Goal: Task Accomplishment & Management: Complete application form

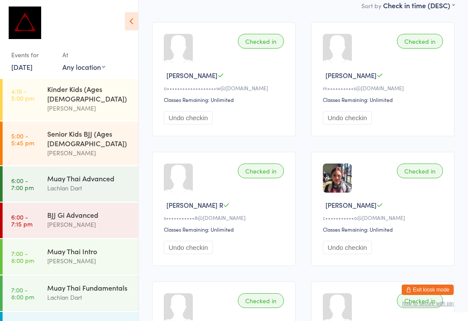
scroll to position [327, 0]
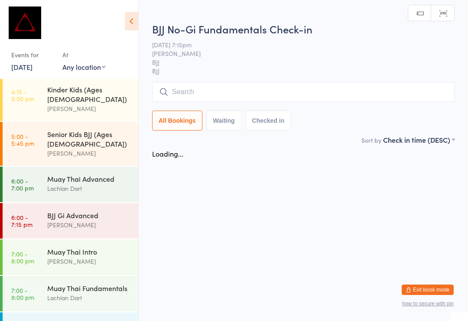
scroll to position [0, 0]
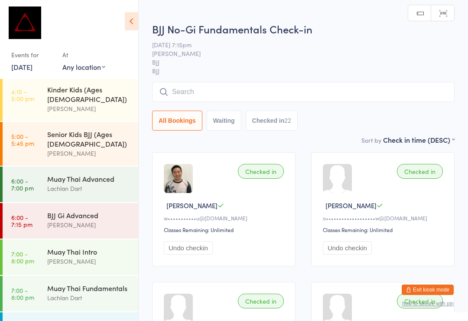
click at [297, 101] on input "search" at bounding box center [303, 92] width 302 height 20
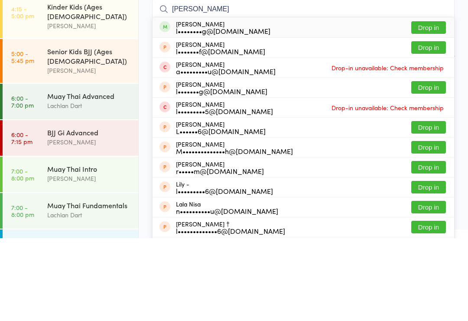
type input "[PERSON_NAME]"
click at [439, 104] on button "Drop in" at bounding box center [428, 110] width 35 height 13
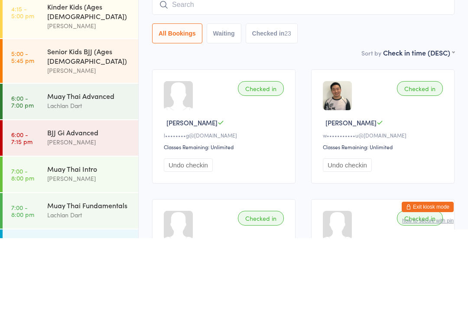
click at [333, 48] on div "BJJ No-Gi Fundamentals Check-in [DATE] 7:15pm [PERSON_NAME] BJJ BJJ Manual sear…" at bounding box center [303, 71] width 302 height 118
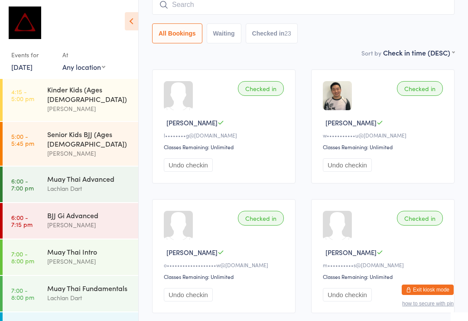
click at [434, 287] on button "Exit kiosk mode" at bounding box center [428, 289] width 52 height 10
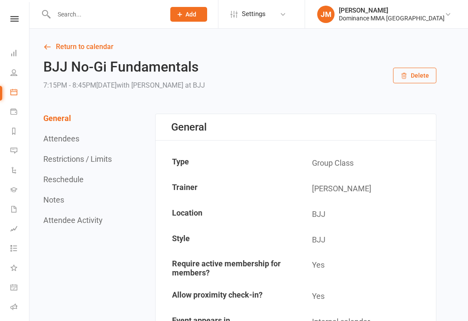
click at [77, 15] on input "text" at bounding box center [105, 14] width 108 height 12
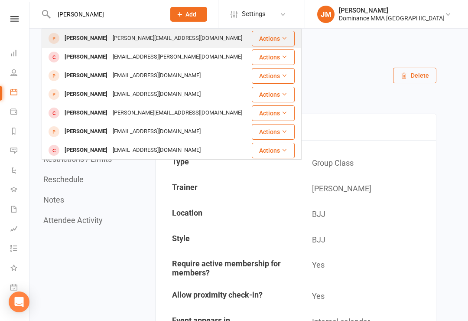
type input "Jakub"
click at [83, 40] on div "Jakub Maslowski" at bounding box center [86, 38] width 48 height 13
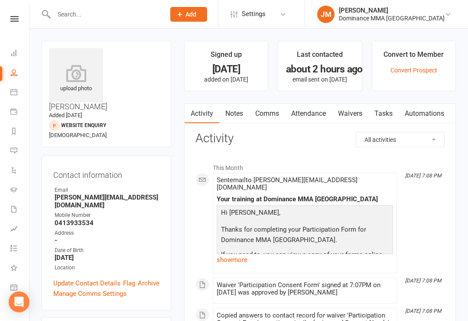
click at [354, 115] on link "Waivers" at bounding box center [350, 114] width 36 height 20
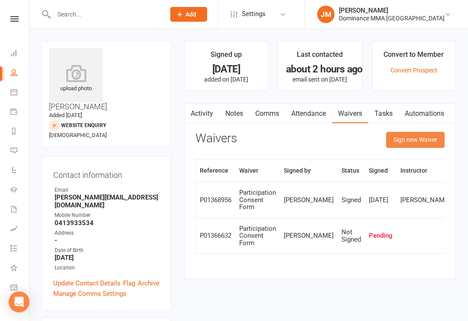
click at [409, 139] on button "Sign new Waiver" at bounding box center [415, 140] width 59 height 16
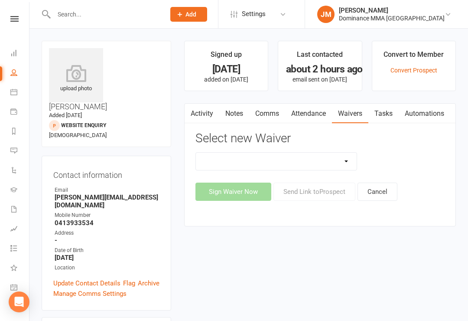
click at [263, 159] on select "Member | Cancellation | Adults Member | Injury Report Form (FOH staff use only)…" at bounding box center [276, 161] width 161 height 17
select select "603"
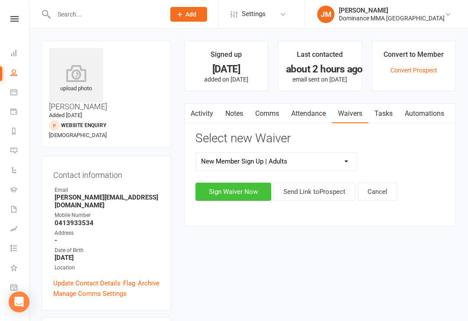
click at [228, 193] on button "Sign Waiver Now" at bounding box center [233, 191] width 76 height 18
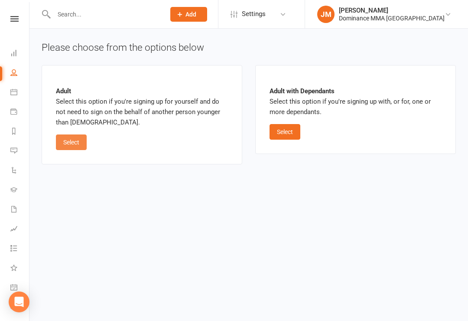
click at [69, 139] on button "Select" at bounding box center [71, 142] width 31 height 16
select select "bank_account"
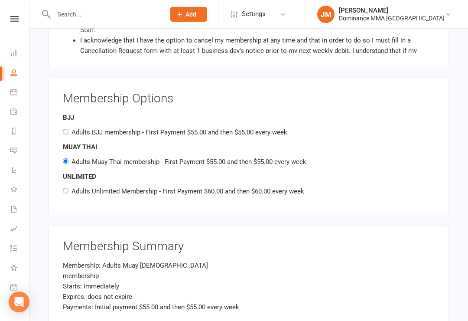
scroll to position [567, 0]
click at [63, 113] on div "BJJ Adults BJJ membership - First Payment $55.00 and then $55.00 every week" at bounding box center [249, 125] width 372 height 25
click at [64, 129] on input "Adults BJJ membership - First Payment $55.00 and then $55.00 every week" at bounding box center [66, 132] width 6 height 6
radio input "true"
radio input "false"
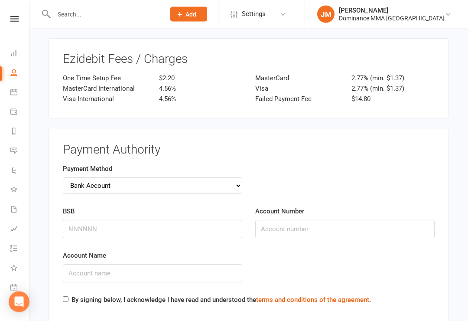
scroll to position [868, 0]
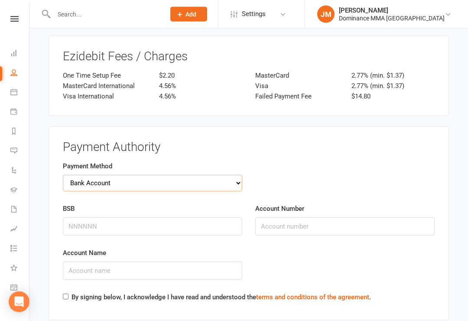
click at [233, 175] on select "Credit Card Bank Account" at bounding box center [152, 183] width 179 height 16
click at [190, 217] on input "BSB" at bounding box center [152, 226] width 179 height 18
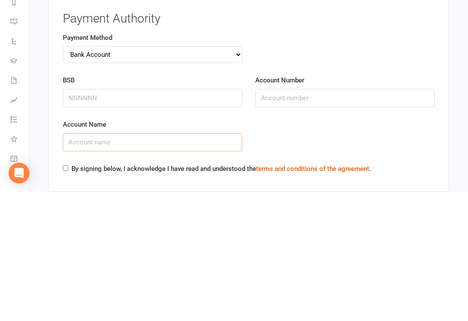
click at [78, 262] on input "Account Name" at bounding box center [152, 271] width 179 height 18
type input "Jakub S Maslowski"
click at [82, 218] on input "BSB" at bounding box center [152, 227] width 179 height 18
type input "063184"
click at [349, 218] on input "Account Number" at bounding box center [344, 227] width 179 height 18
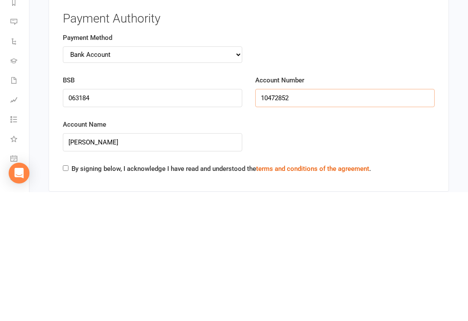
type input "10472852"
click at [407, 248] on div "Account Name Jakub S Maslowski" at bounding box center [248, 270] width 385 height 44
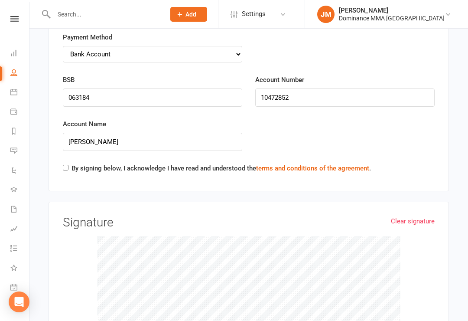
click at [65, 165] on input "By signing below, I acknowledge I have read and understood the terms and condit…" at bounding box center [66, 168] width 6 height 6
checkbox input "true"
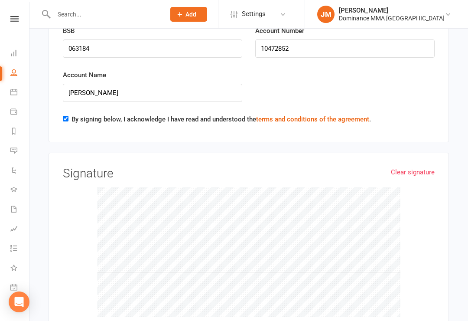
scroll to position [1051, 0]
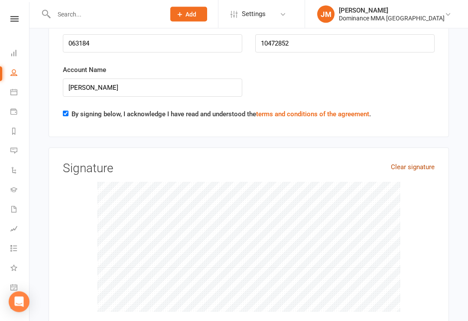
click at [425, 162] on link "Clear signature" at bounding box center [413, 167] width 44 height 10
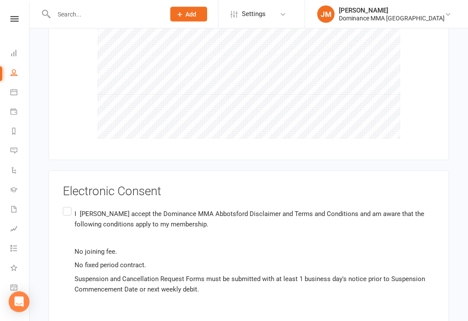
click at [64, 205] on label "I Jakub Maslowski accept the Dominance MMA Abbotsford Disclaimer and Terms and …" at bounding box center [249, 251] width 372 height 92
click at [64, 205] on input "I Jakub Maslowski accept the Dominance MMA Abbotsford Disclaimer and Terms and …" at bounding box center [66, 205] width 6 height 0
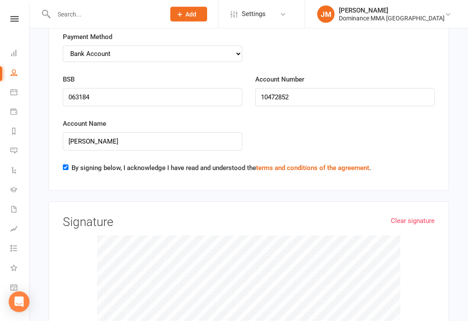
scroll to position [1257, 0]
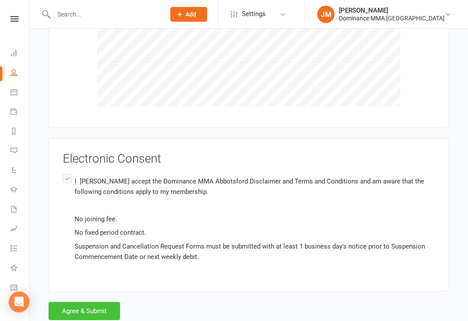
click at [97, 302] on button "Agree & Submit" at bounding box center [85, 311] width 72 height 18
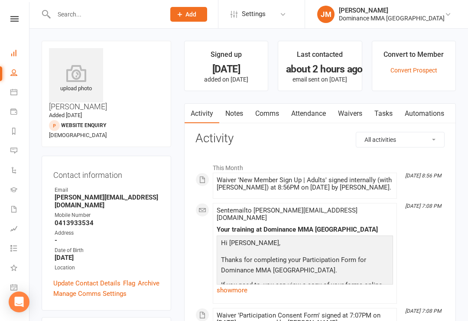
click at [15, 47] on link "Dashboard" at bounding box center [20, 54] width 20 height 20
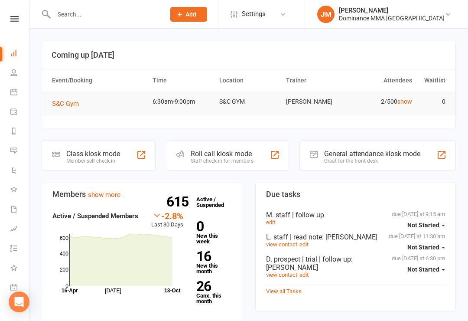
click at [94, 149] on div "Class kiosk mode Member self check-in" at bounding box center [99, 155] width 114 height 30
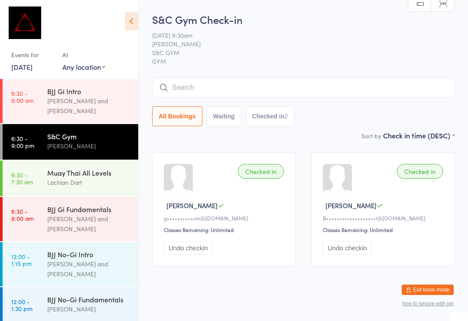
click at [364, 52] on span "S&C GYM" at bounding box center [296, 52] width 289 height 9
click at [439, 288] on button "Exit kiosk mode" at bounding box center [428, 289] width 52 height 10
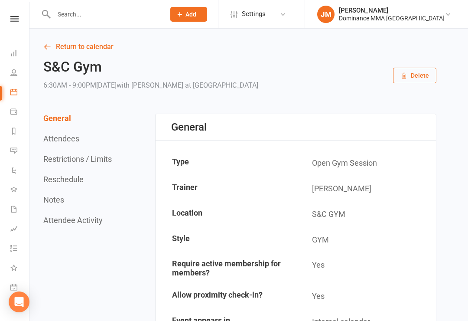
click at [76, 6] on div at bounding box center [100, 14] width 117 height 28
click at [77, 16] on input "text" at bounding box center [105, 14] width 108 height 12
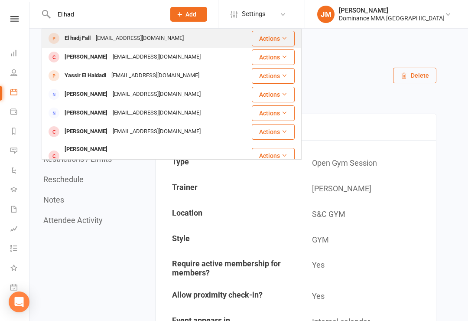
type input "El had"
click at [76, 38] on div "El hadj Fall" at bounding box center [77, 38] width 31 height 13
